Goal: Connect with others: Connect with others

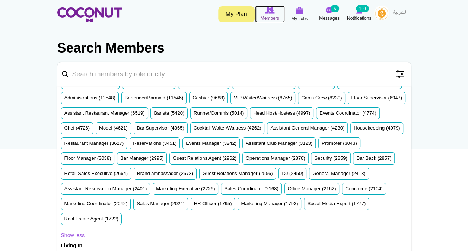
click at [268, 22] on link "Members" at bounding box center [270, 14] width 30 height 17
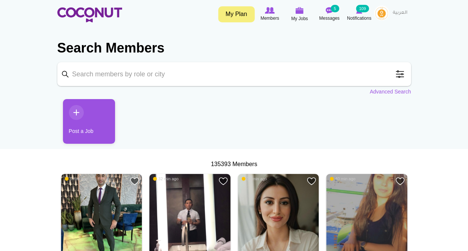
click at [380, 14] on img at bounding box center [381, 13] width 15 height 15
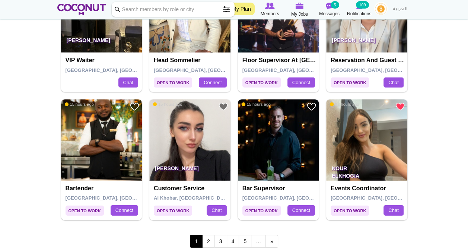
scroll to position [1229, 0]
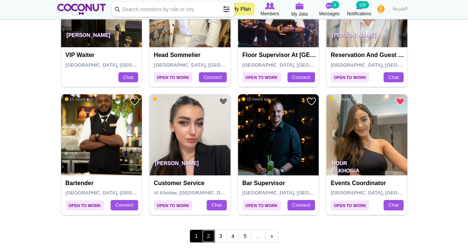
click at [210, 235] on link "2" at bounding box center [208, 236] width 13 height 13
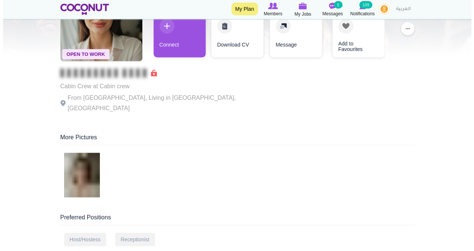
scroll to position [37, 0]
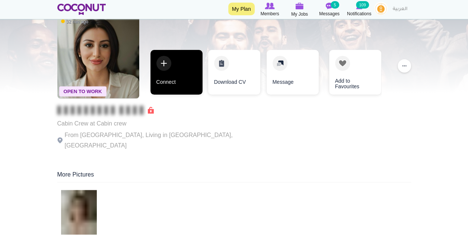
click at [173, 69] on link "Connect" at bounding box center [176, 72] width 52 height 45
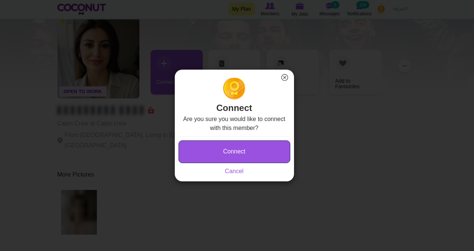
click at [237, 147] on button "Connect" at bounding box center [234, 151] width 112 height 23
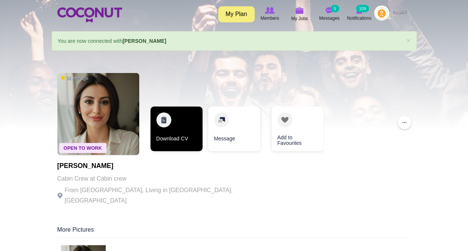
click at [185, 131] on link "Download CV" at bounding box center [176, 128] width 52 height 45
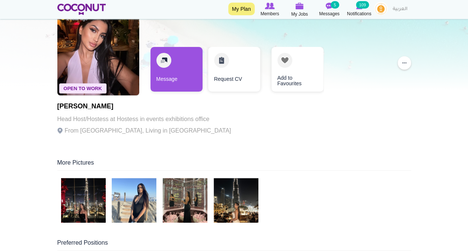
scroll to position [74, 0]
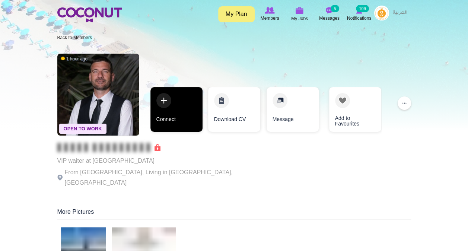
click at [186, 110] on link "Connect" at bounding box center [176, 109] width 52 height 45
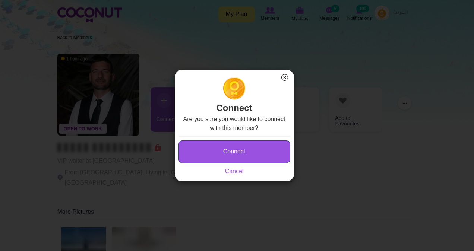
click at [246, 152] on button "Connect" at bounding box center [234, 151] width 112 height 23
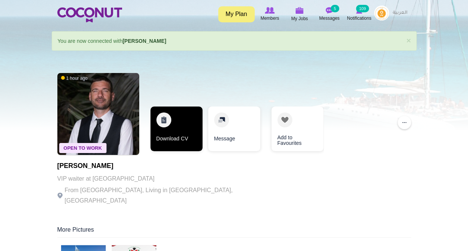
click at [182, 133] on link "Download CV" at bounding box center [176, 128] width 52 height 45
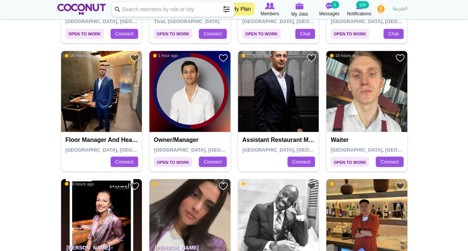
scroll to position [707, 0]
